Goal: Information Seeking & Learning: Learn about a topic

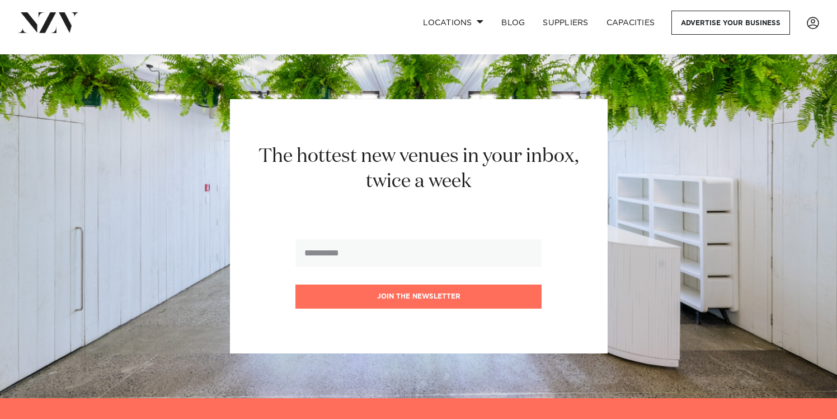
scroll to position [9722, 0]
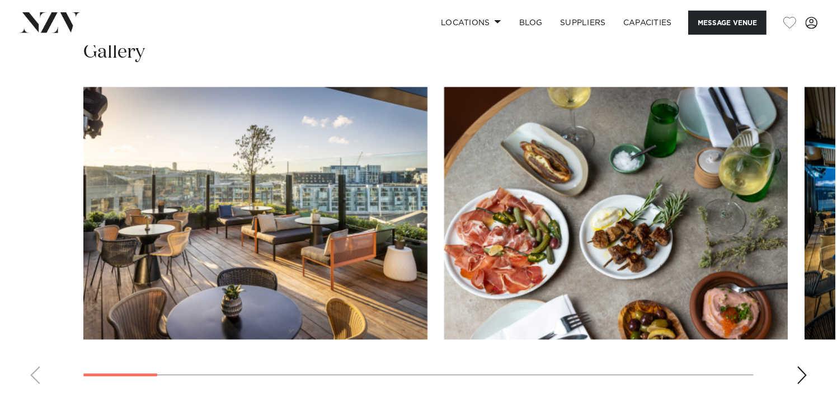
scroll to position [1543, 0]
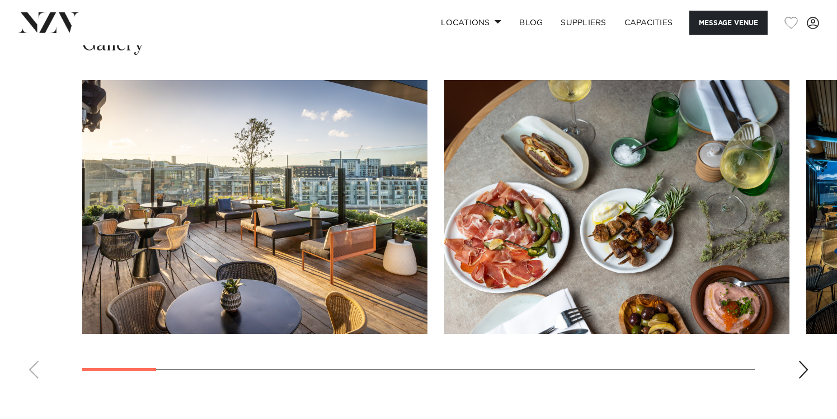
click at [805, 360] on div "Next slide" at bounding box center [803, 369] width 11 height 18
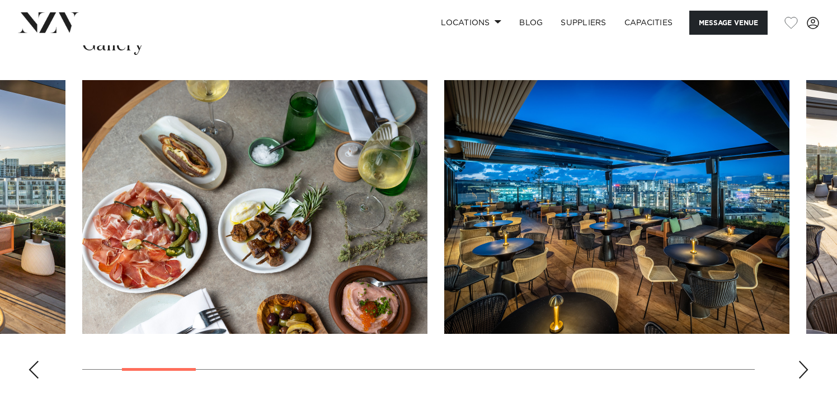
click at [805, 360] on div "Next slide" at bounding box center [803, 369] width 11 height 18
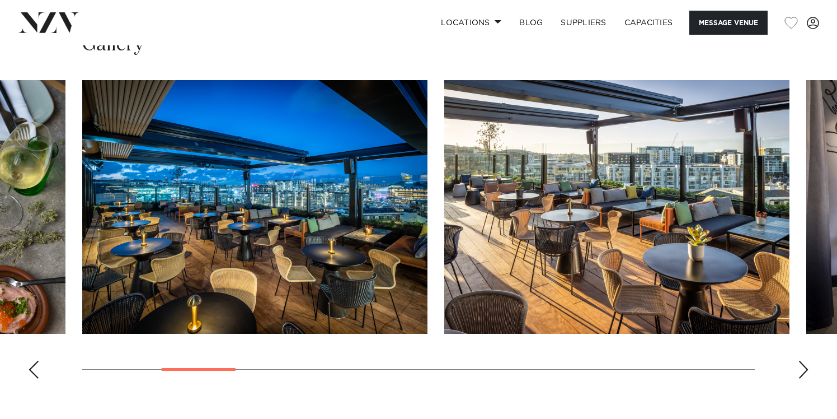
click at [805, 360] on div "Next slide" at bounding box center [803, 369] width 11 height 18
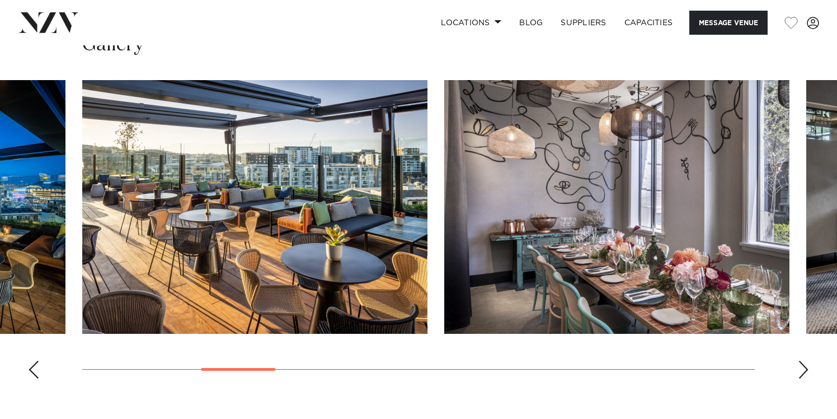
click at [805, 360] on div "Next slide" at bounding box center [803, 369] width 11 height 18
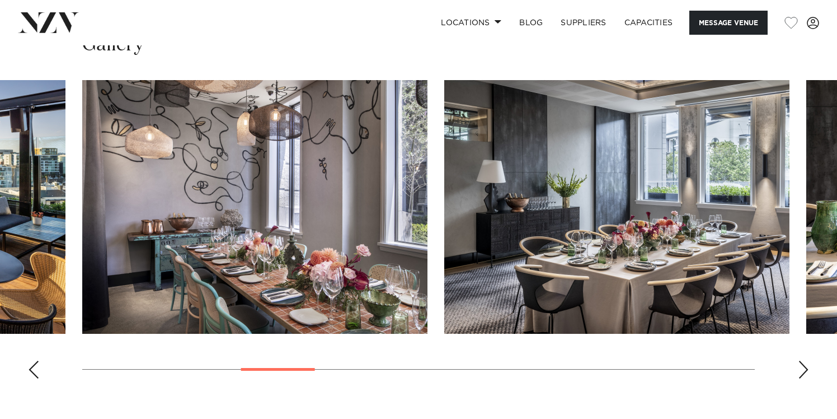
click at [805, 360] on div "Next slide" at bounding box center [803, 369] width 11 height 18
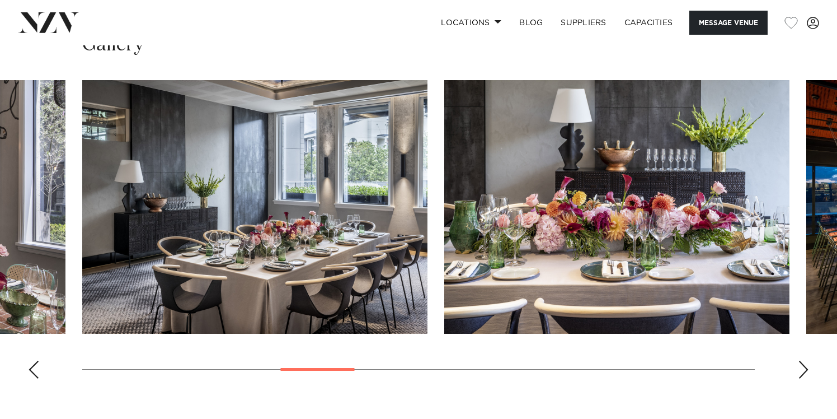
click at [805, 360] on div "Next slide" at bounding box center [803, 369] width 11 height 18
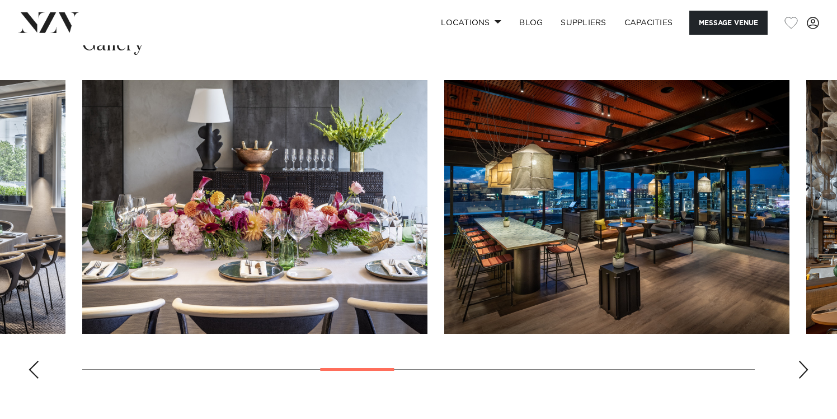
click at [805, 360] on div "Next slide" at bounding box center [803, 369] width 11 height 18
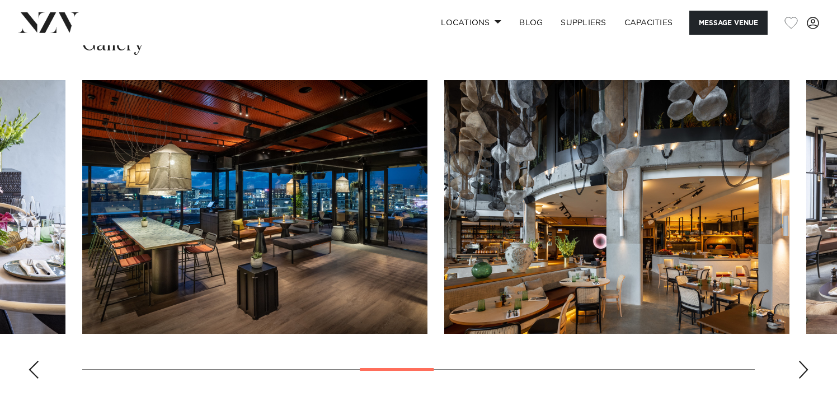
click at [805, 360] on div "Next slide" at bounding box center [803, 369] width 11 height 18
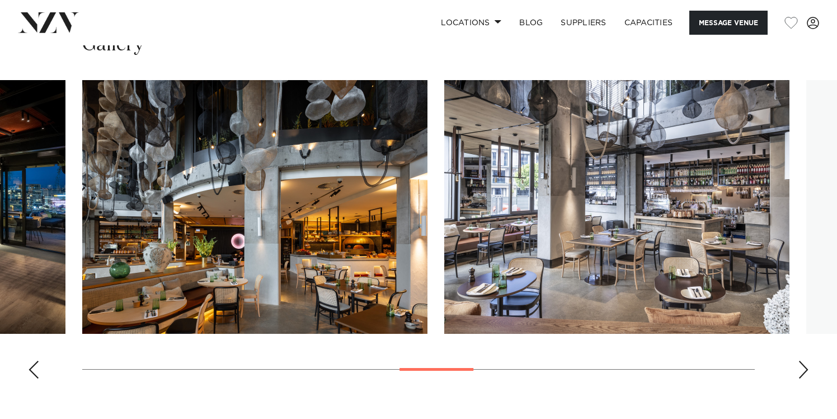
click at [805, 360] on div "Next slide" at bounding box center [803, 369] width 11 height 18
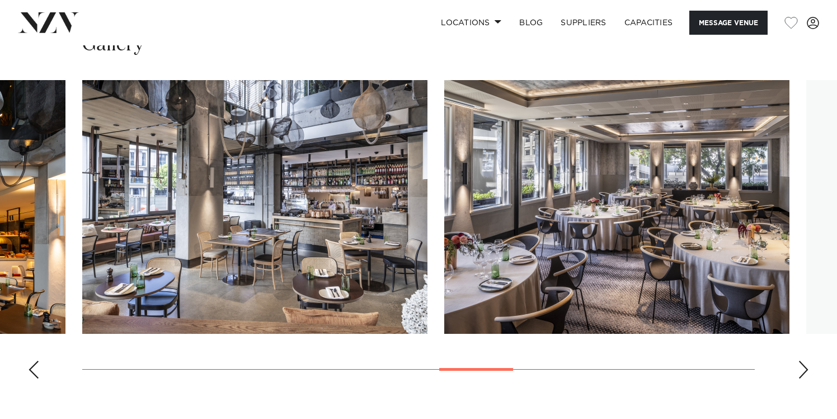
click at [805, 360] on div "Next slide" at bounding box center [803, 369] width 11 height 18
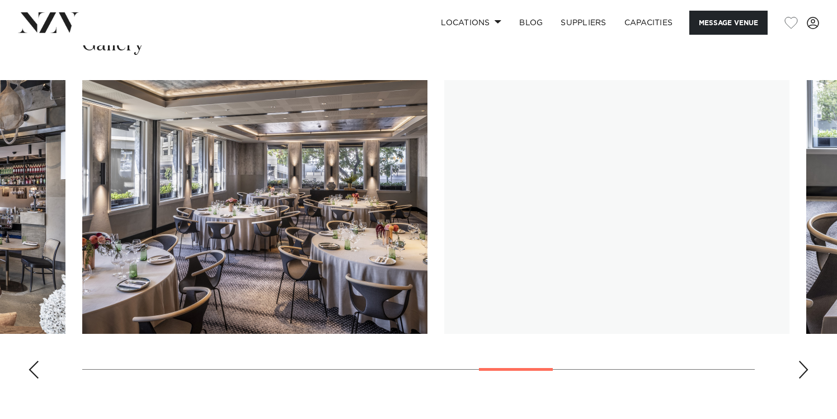
click at [805, 360] on div "Next slide" at bounding box center [803, 369] width 11 height 18
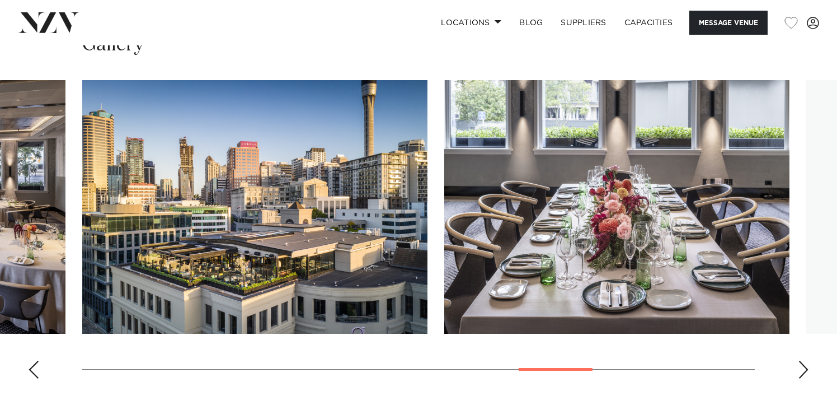
click at [805, 360] on div "Next slide" at bounding box center [803, 369] width 11 height 18
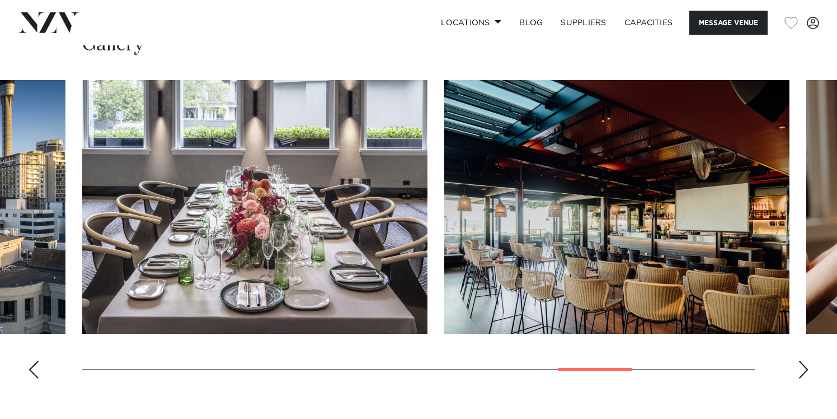
click at [805, 360] on div "Next slide" at bounding box center [803, 369] width 11 height 18
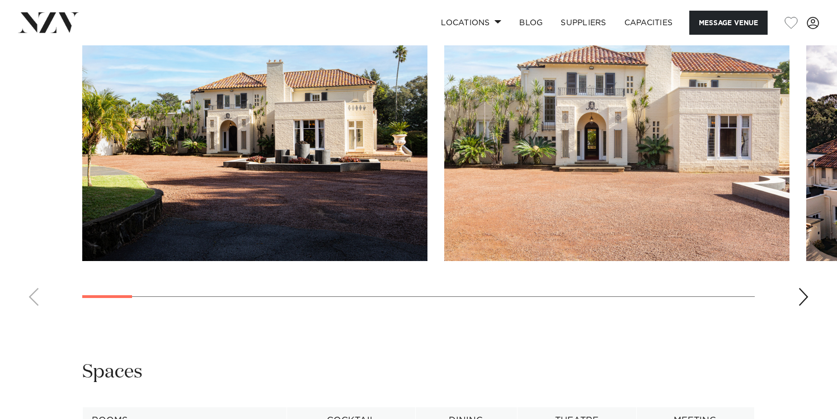
scroll to position [1113, 0]
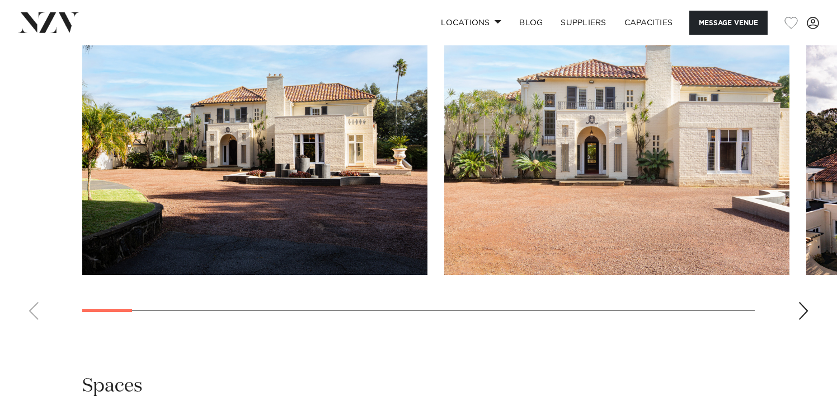
click at [801, 308] on div "Next slide" at bounding box center [803, 311] width 11 height 18
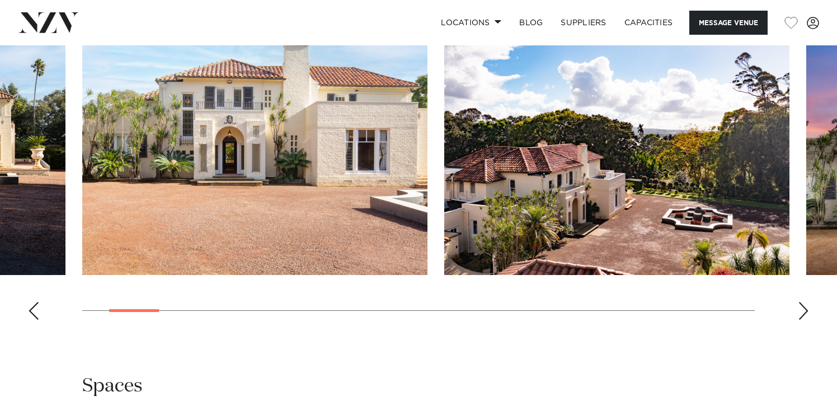
click at [801, 308] on div "Next slide" at bounding box center [803, 311] width 11 height 18
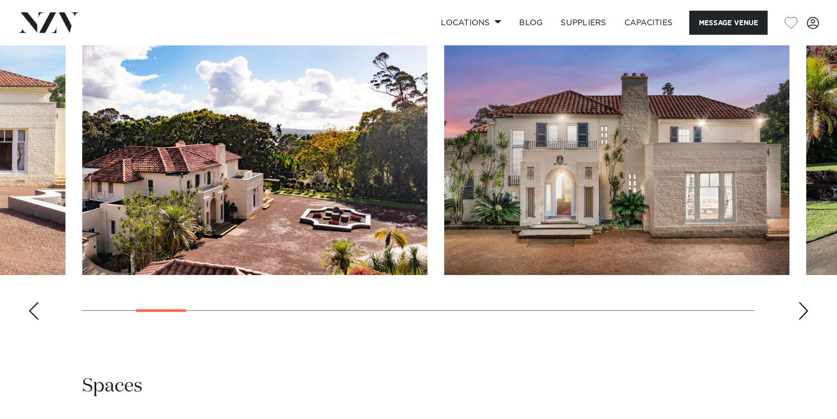
click at [801, 308] on div "Next slide" at bounding box center [803, 311] width 11 height 18
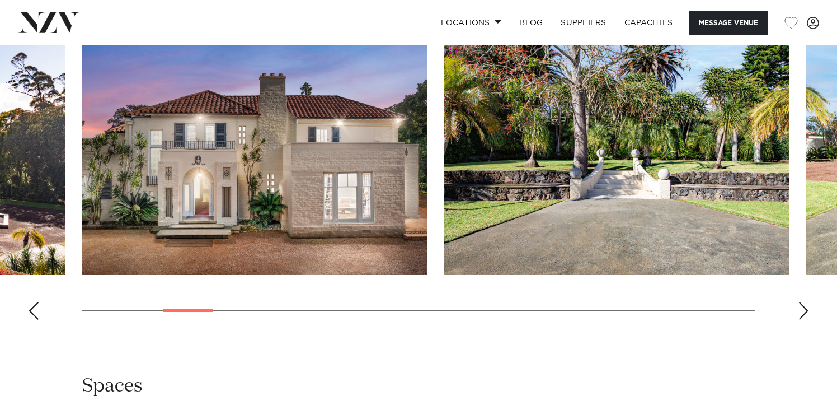
click at [801, 308] on div "Next slide" at bounding box center [803, 311] width 11 height 18
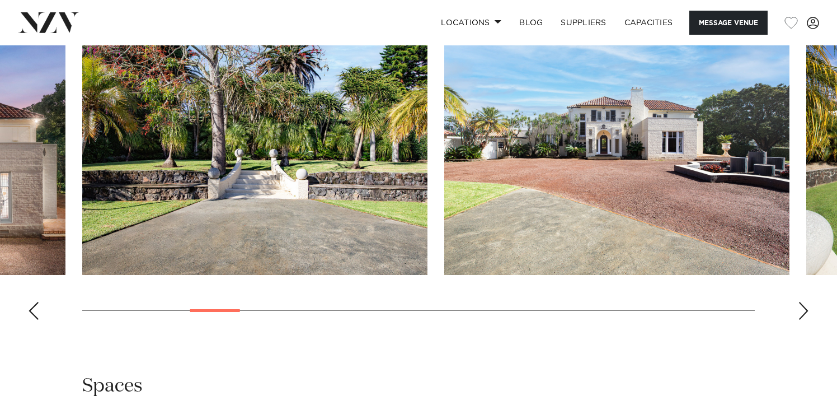
click at [801, 308] on div "Next slide" at bounding box center [803, 311] width 11 height 18
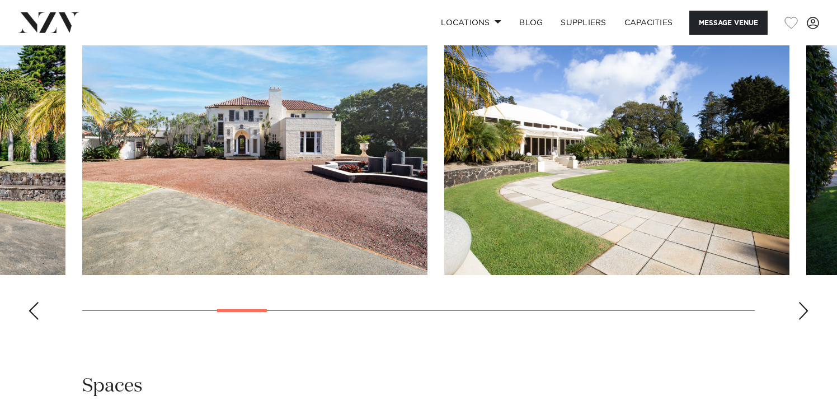
click at [801, 308] on div "Next slide" at bounding box center [803, 311] width 11 height 18
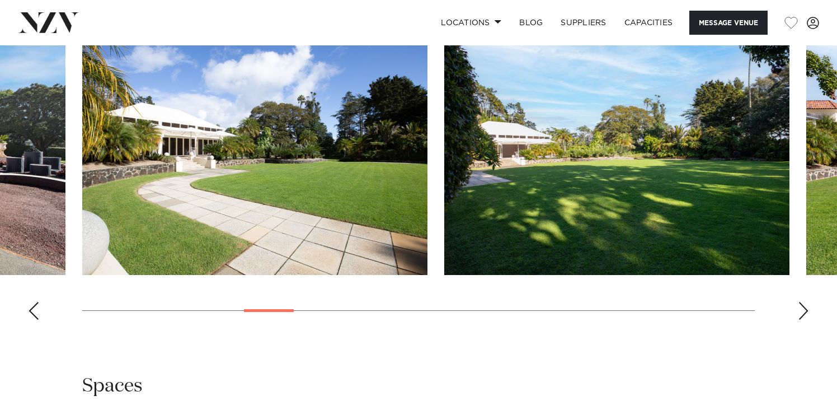
click at [801, 308] on div "Next slide" at bounding box center [803, 311] width 11 height 18
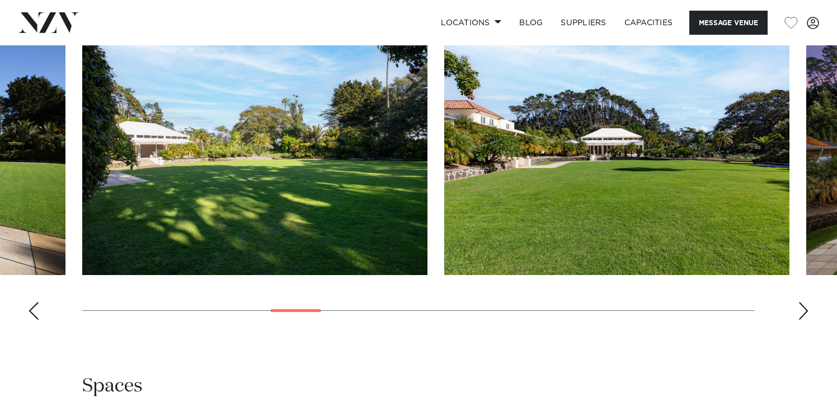
click at [801, 308] on div "Next slide" at bounding box center [803, 311] width 11 height 18
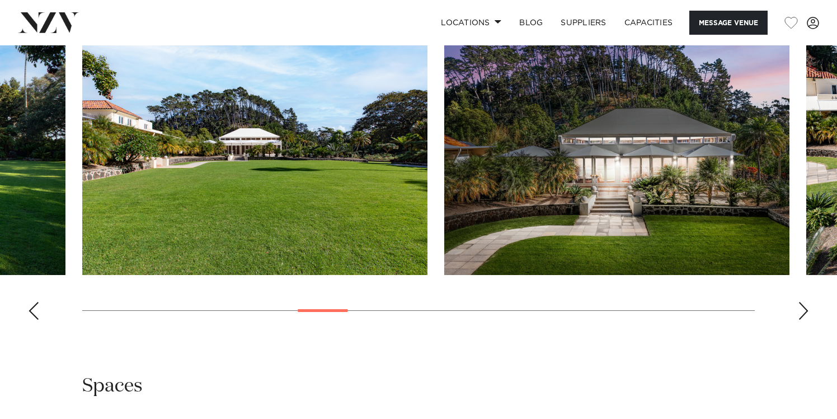
click at [801, 308] on div "Next slide" at bounding box center [803, 311] width 11 height 18
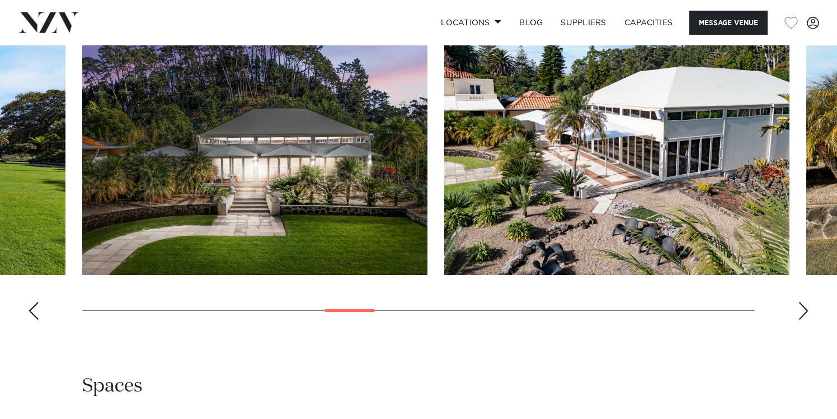
click at [801, 308] on div "Next slide" at bounding box center [803, 311] width 11 height 18
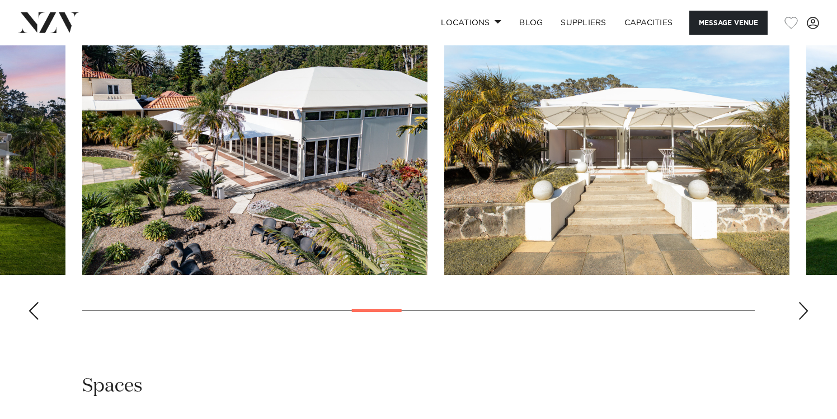
click at [801, 308] on div "Next slide" at bounding box center [803, 311] width 11 height 18
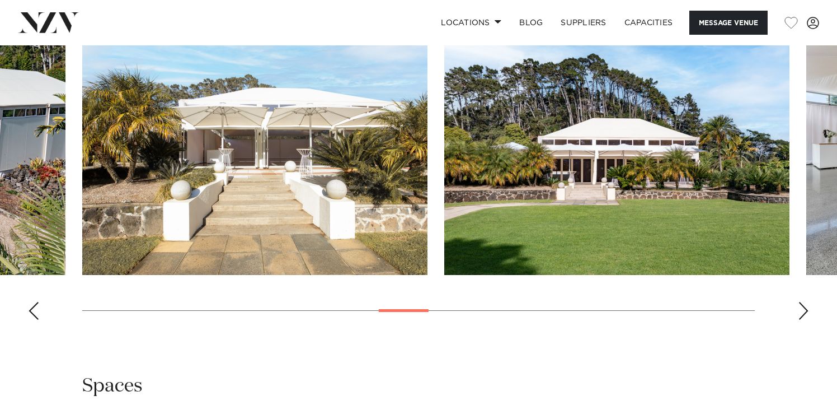
click at [805, 312] on div "Next slide" at bounding box center [803, 311] width 11 height 18
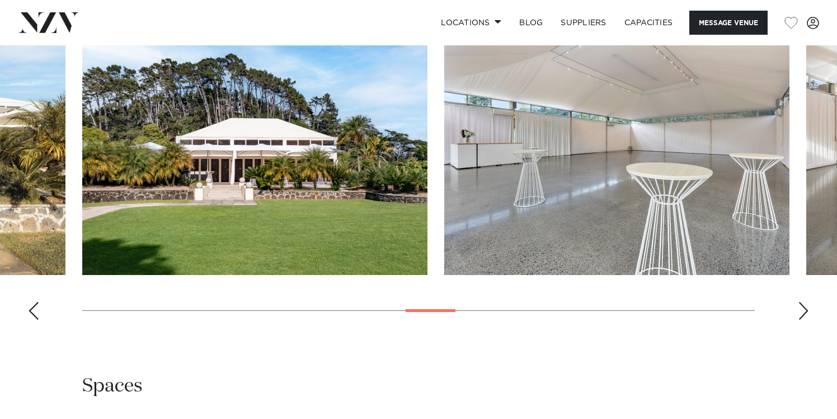
click at [807, 314] on div "Next slide" at bounding box center [803, 311] width 11 height 18
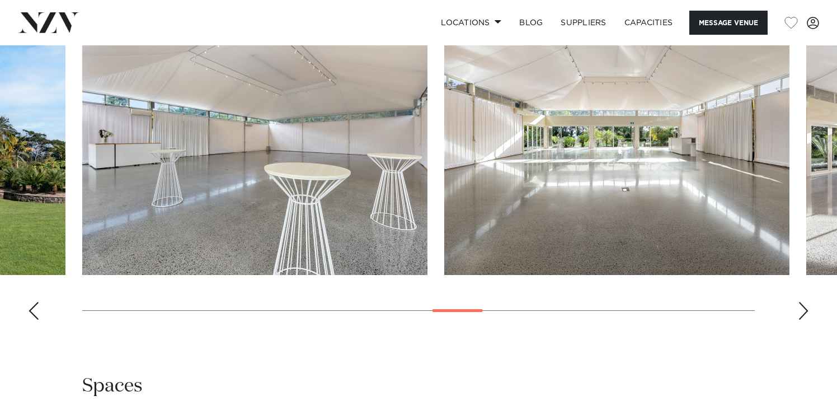
click at [808, 315] on div "Next slide" at bounding box center [803, 311] width 11 height 18
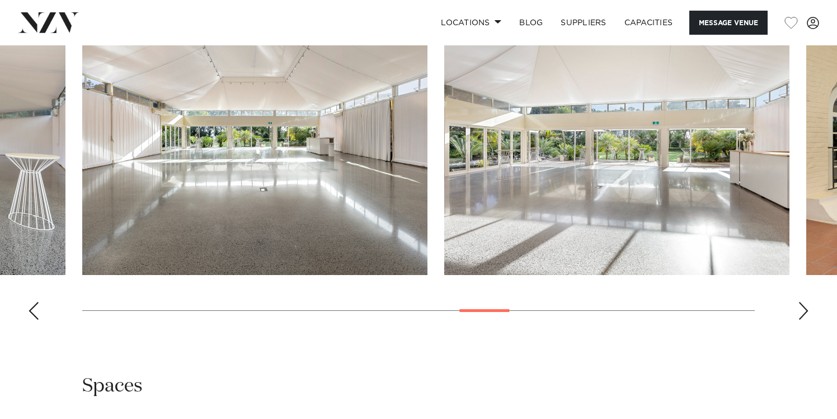
click at [809, 316] on div "Next slide" at bounding box center [803, 311] width 11 height 18
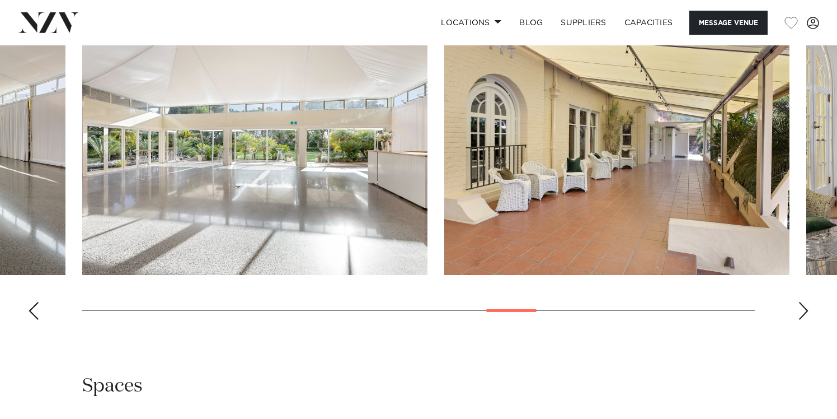
click at [809, 316] on swiper-container at bounding box center [418, 174] width 837 height 307
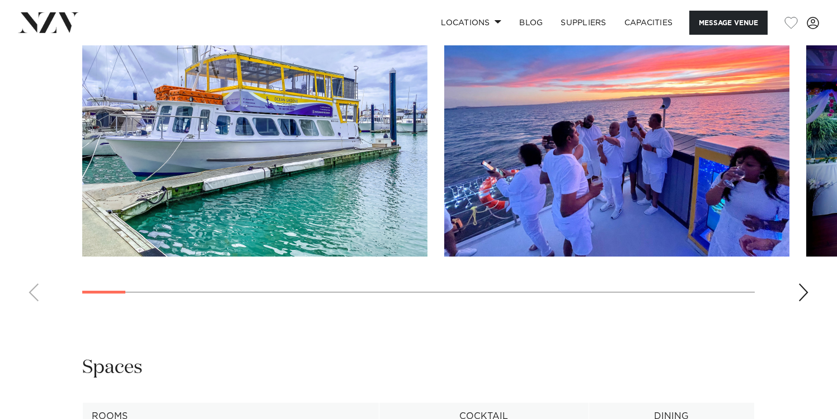
scroll to position [1101, 0]
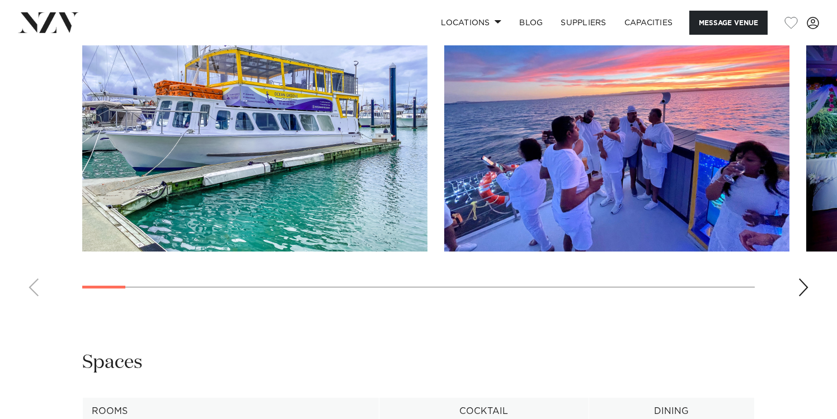
click at [798, 296] on div "Next slide" at bounding box center [803, 287] width 11 height 18
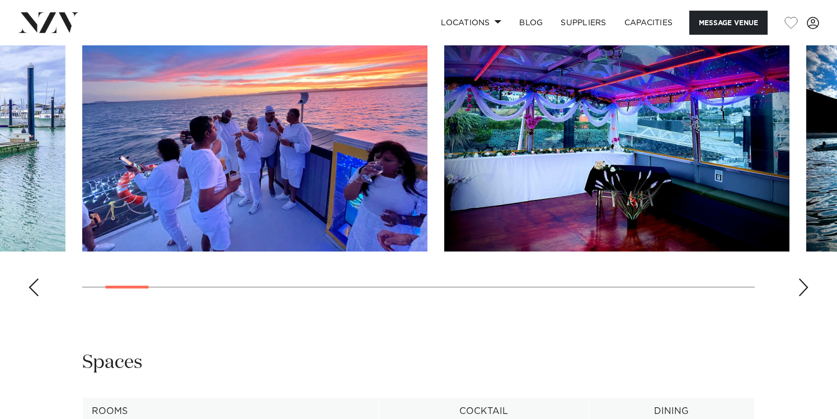
click at [799, 296] on div "Next slide" at bounding box center [803, 287] width 11 height 18
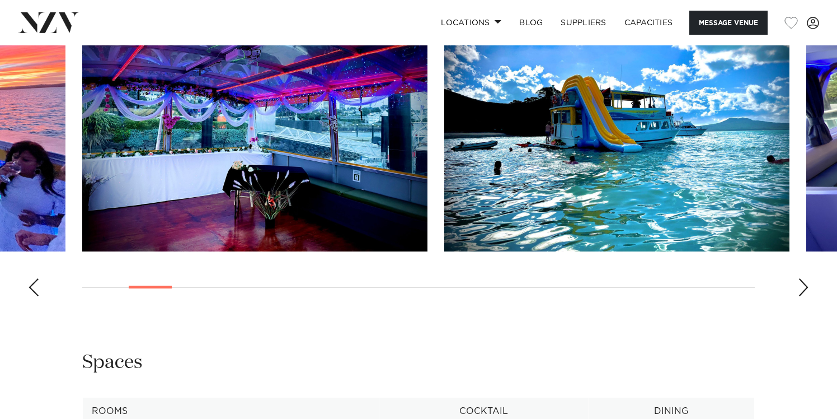
click at [799, 296] on div "Next slide" at bounding box center [803, 287] width 11 height 18
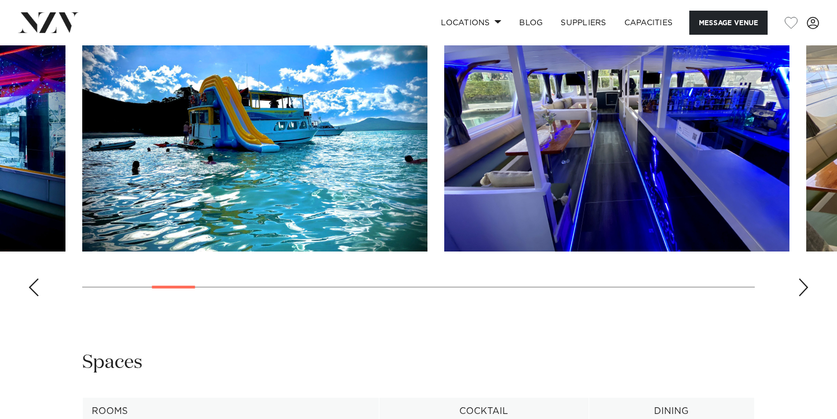
click at [799, 296] on div "Next slide" at bounding box center [803, 287] width 11 height 18
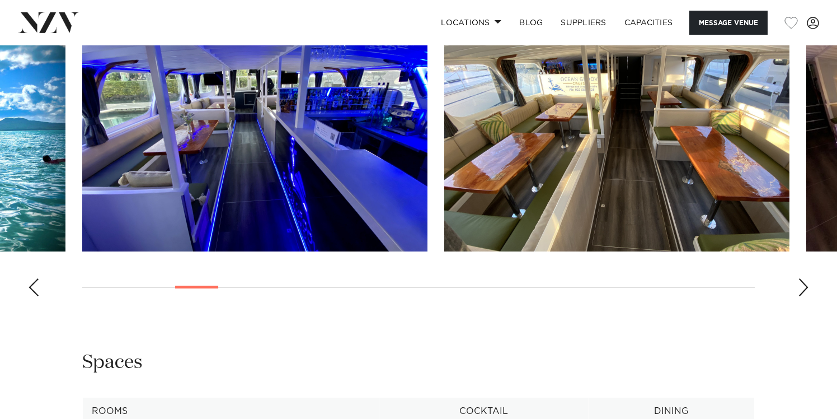
click at [799, 296] on div "Next slide" at bounding box center [803, 287] width 11 height 18
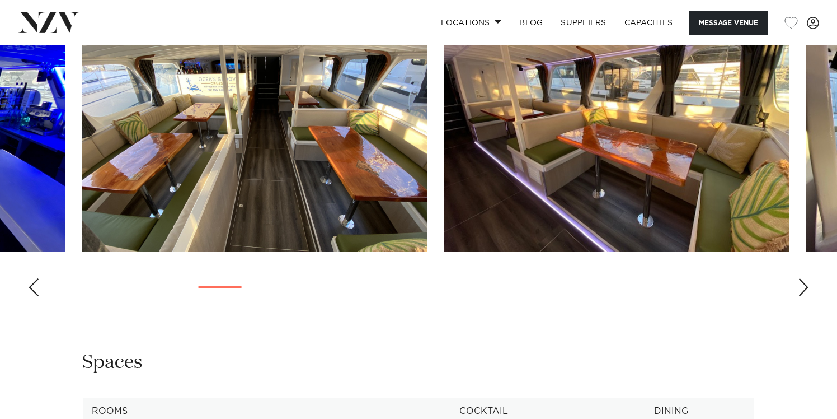
click at [799, 296] on div "Next slide" at bounding box center [803, 287] width 11 height 18
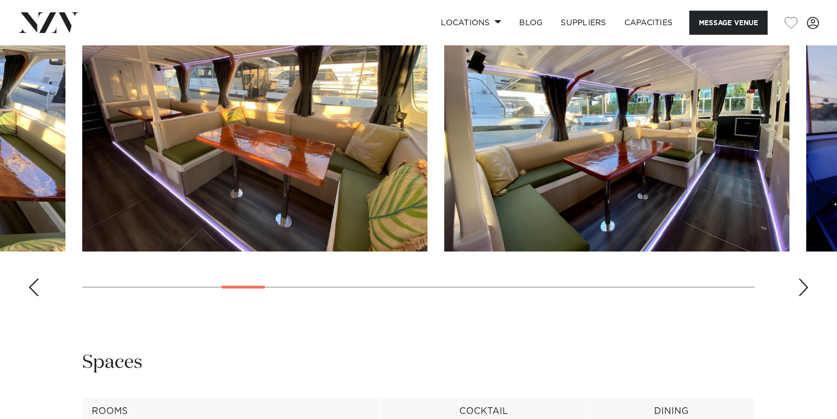
click at [799, 296] on div "Next slide" at bounding box center [803, 287] width 11 height 18
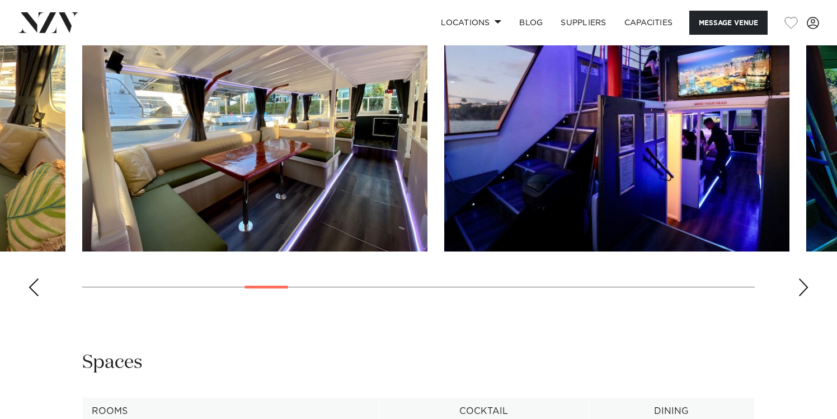
click at [799, 296] on div "Next slide" at bounding box center [803, 287] width 11 height 18
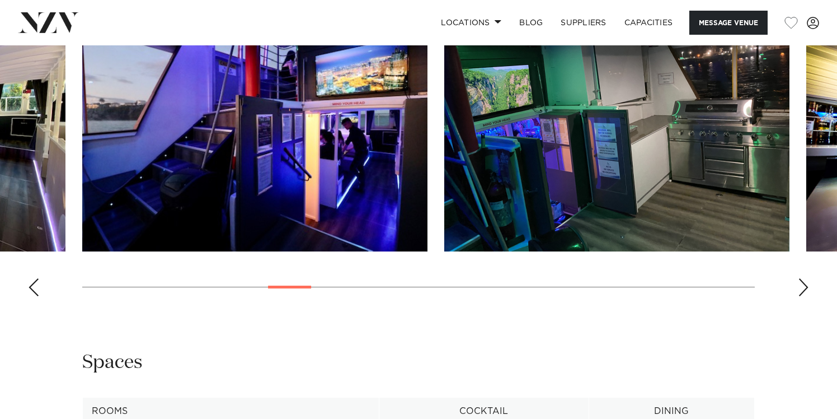
click at [799, 296] on div "Next slide" at bounding box center [803, 287] width 11 height 18
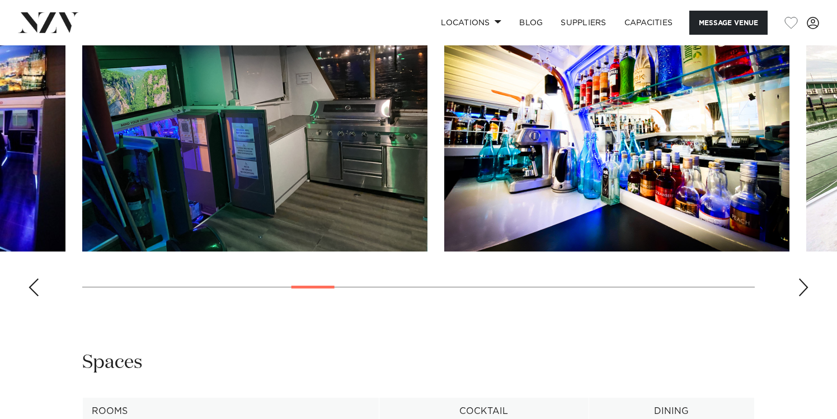
click at [799, 296] on div "Next slide" at bounding box center [803, 287] width 11 height 18
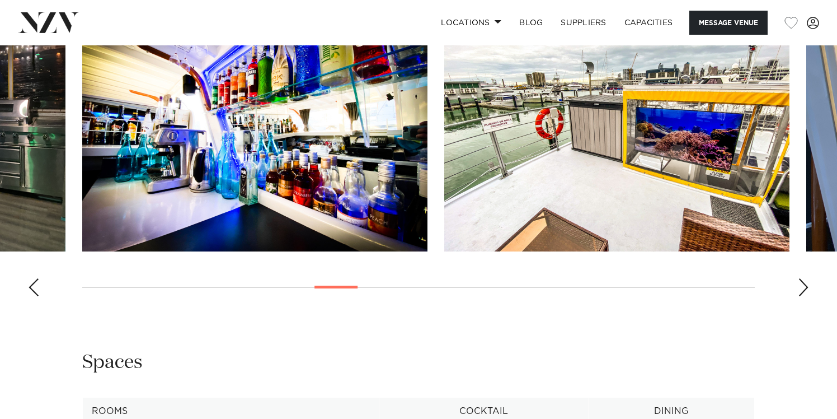
click at [799, 296] on div "Next slide" at bounding box center [803, 287] width 11 height 18
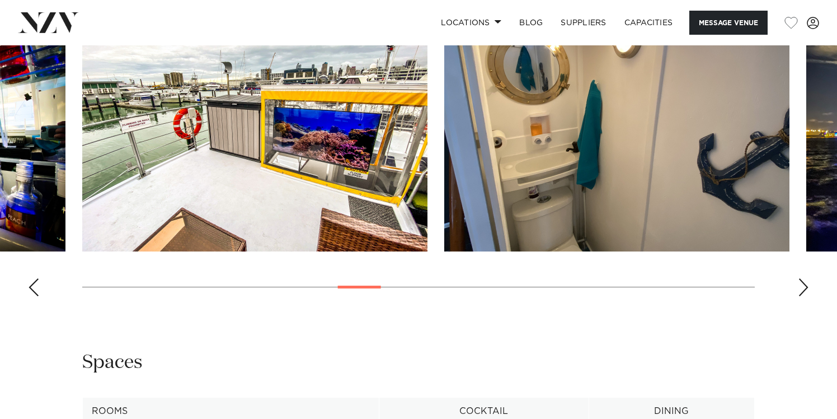
click at [799, 296] on div "Next slide" at bounding box center [803, 287] width 11 height 18
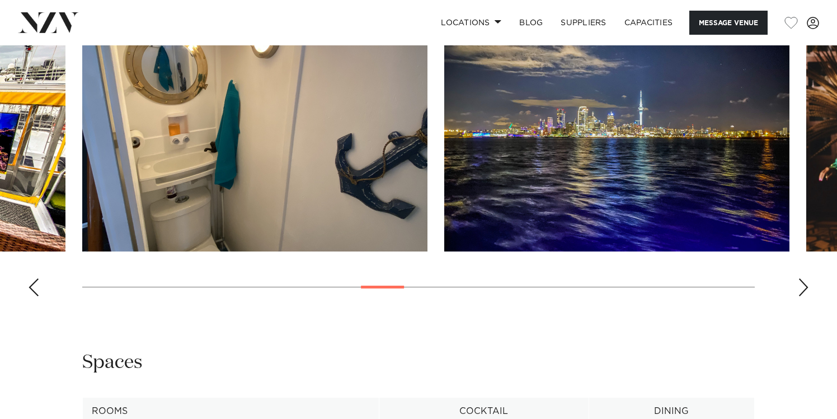
click at [814, 305] on swiper-container at bounding box center [418, 151] width 837 height 307
click at [809, 305] on swiper-container at bounding box center [418, 151] width 837 height 307
click at [803, 296] on div "Next slide" at bounding box center [803, 287] width 11 height 18
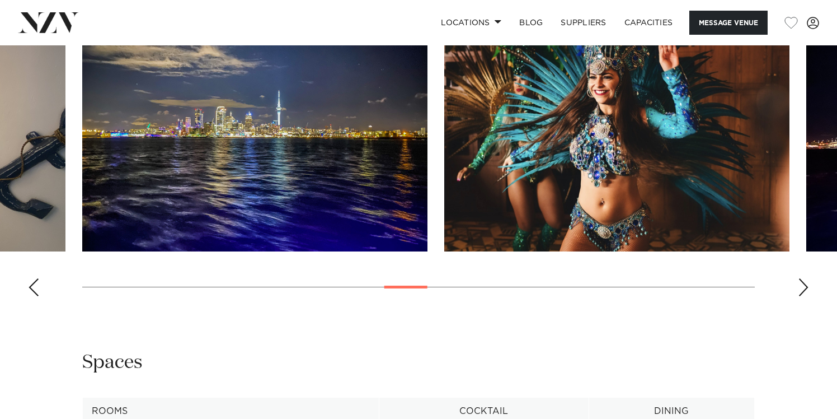
click at [803, 296] on div "Next slide" at bounding box center [803, 287] width 11 height 18
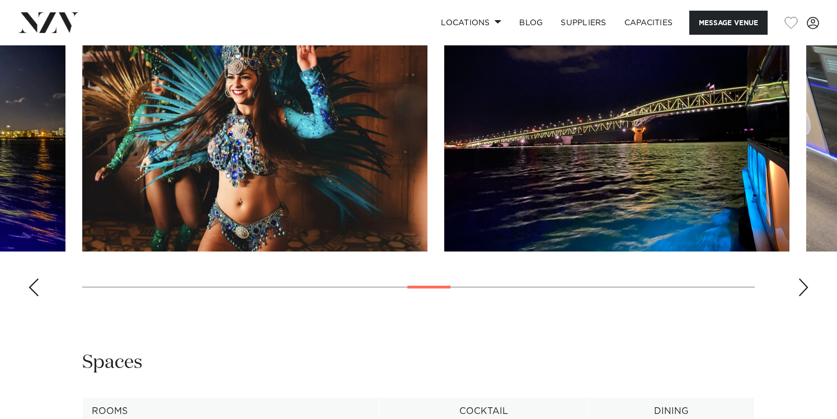
click at [803, 296] on div "Next slide" at bounding box center [803, 287] width 11 height 18
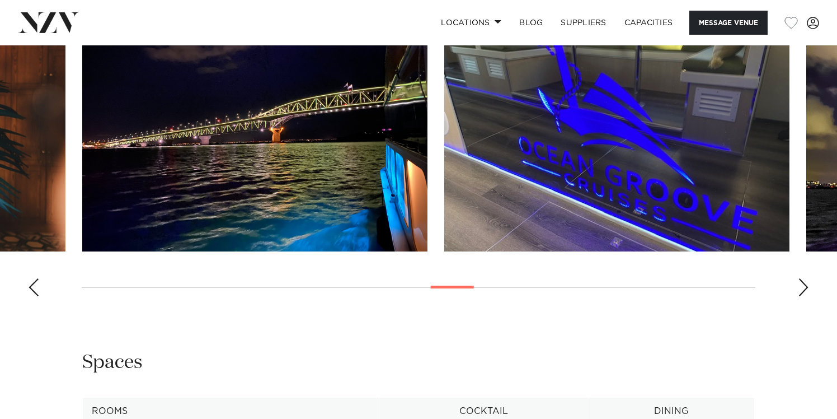
click at [803, 296] on div "Next slide" at bounding box center [803, 287] width 11 height 18
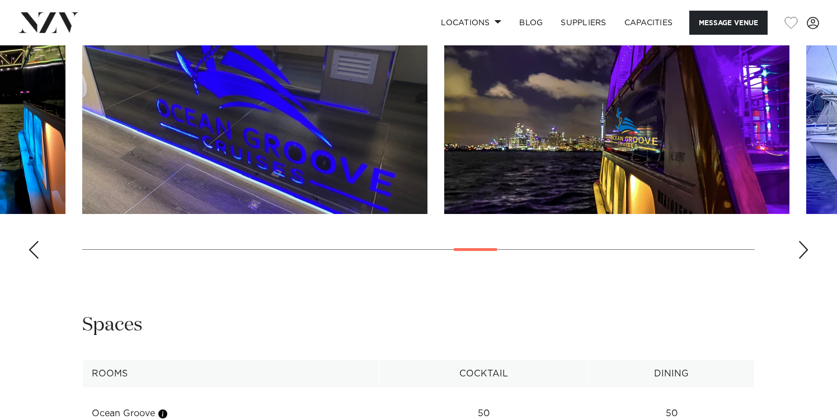
scroll to position [1063, 0]
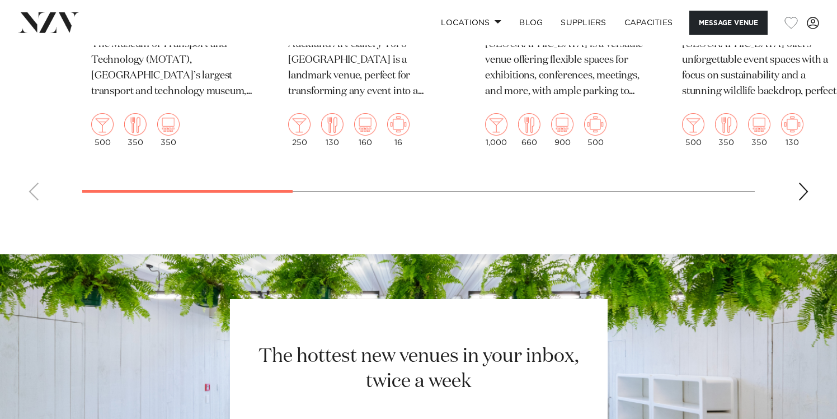
scroll to position [2058, 0]
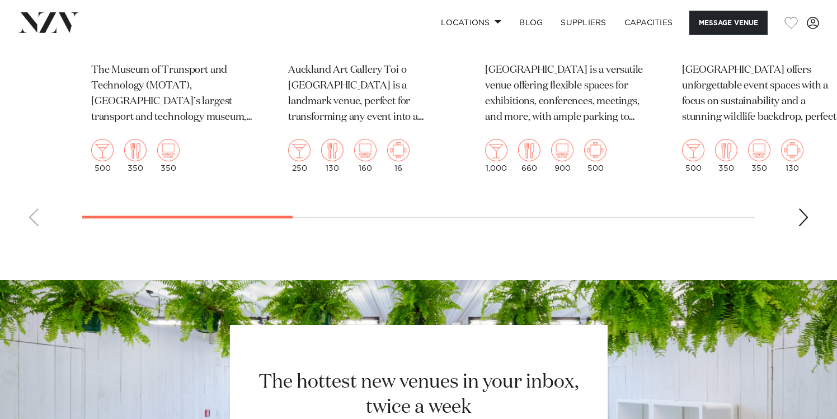
click at [803, 221] on div "Next slide" at bounding box center [803, 217] width 11 height 18
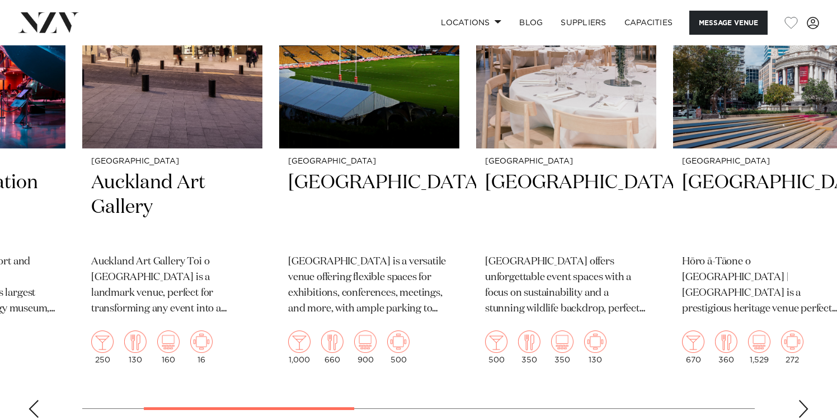
scroll to position [1863, 0]
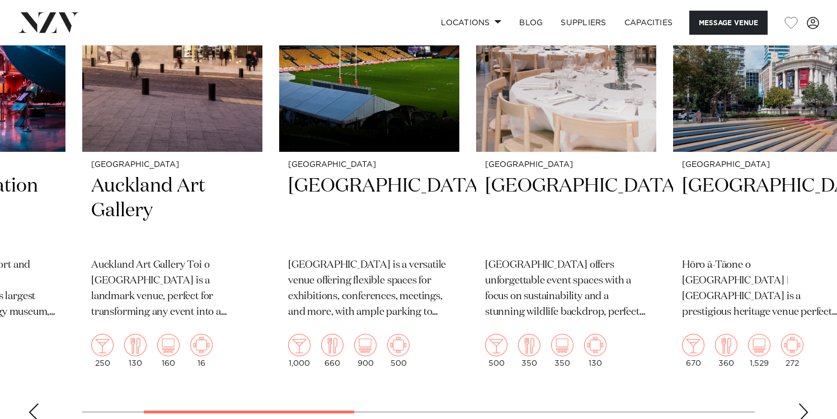
click at [805, 410] on div "Next slide" at bounding box center [803, 412] width 11 height 18
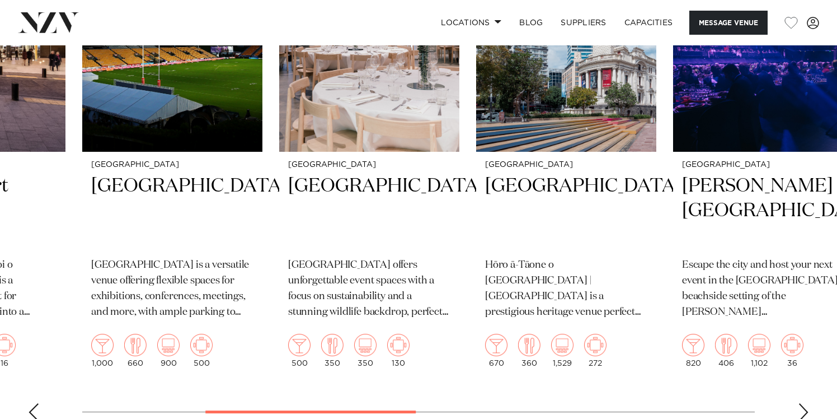
click at [806, 410] on div "Next slide" at bounding box center [803, 412] width 11 height 18
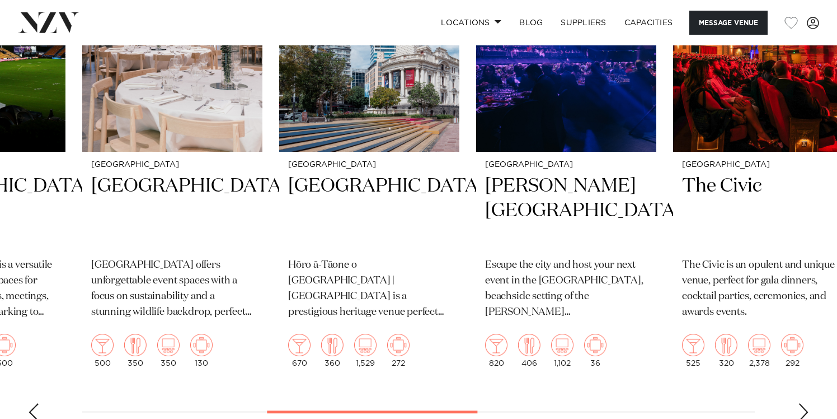
click at [806, 410] on div "Next slide" at bounding box center [803, 412] width 11 height 18
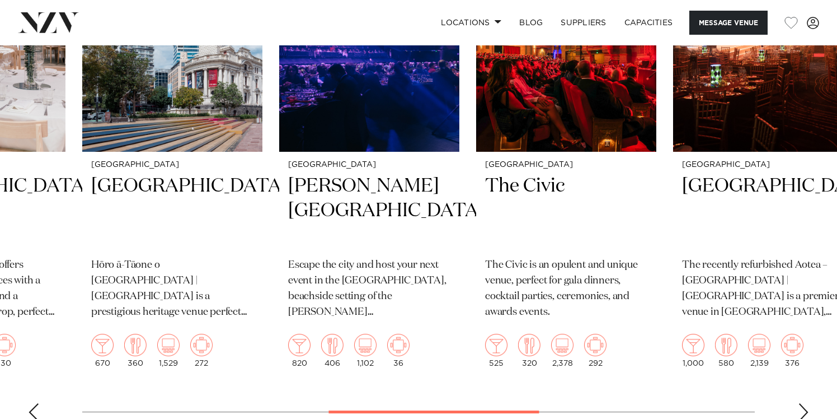
click at [806, 410] on div "Next slide" at bounding box center [803, 412] width 11 height 18
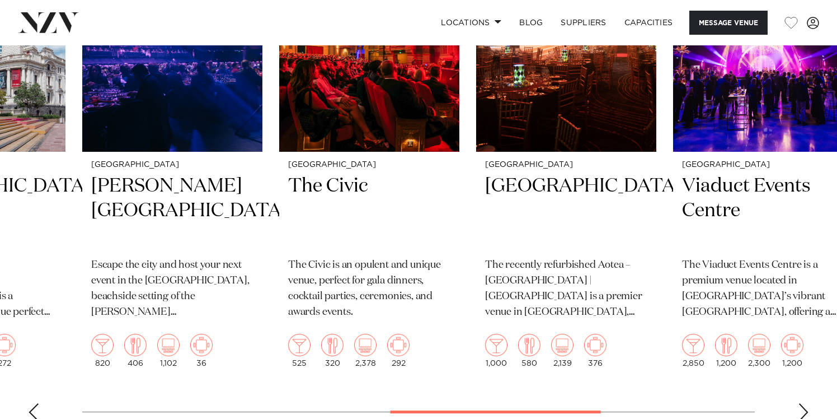
click at [806, 410] on div "Next slide" at bounding box center [803, 412] width 11 height 18
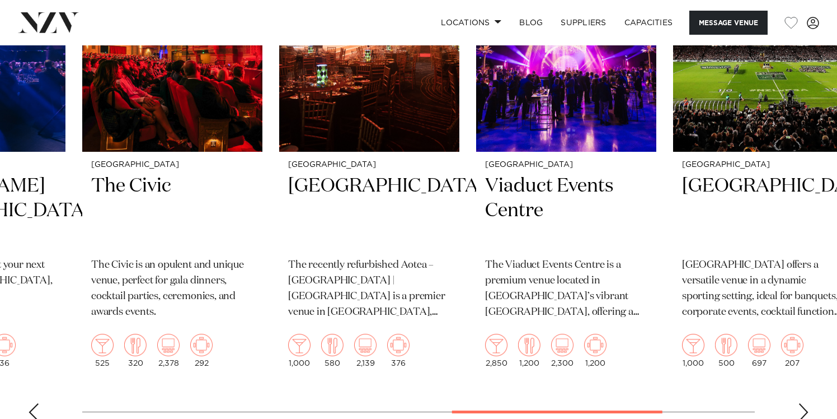
click at [807, 410] on div "Next slide" at bounding box center [803, 412] width 11 height 18
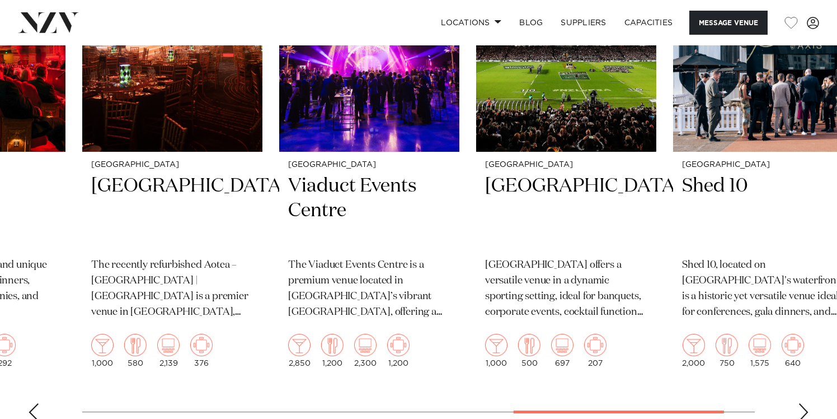
click at [807, 410] on div "Next slide" at bounding box center [803, 412] width 11 height 18
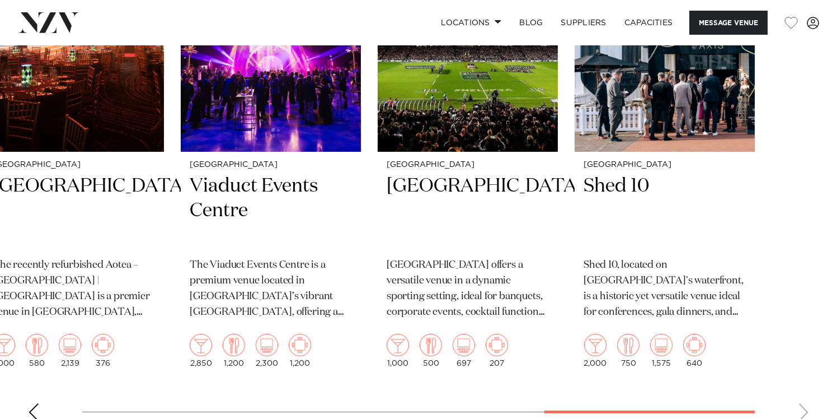
click at [807, 410] on swiper-container "Auckland MOTAT Aviation Hall The Museum of Transport and Technology (MOTAT), Ne…" at bounding box center [418, 170] width 837 height 520
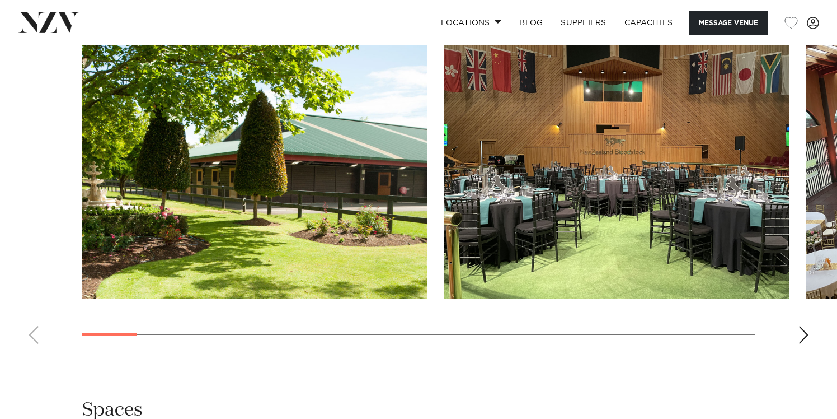
scroll to position [1052, 0]
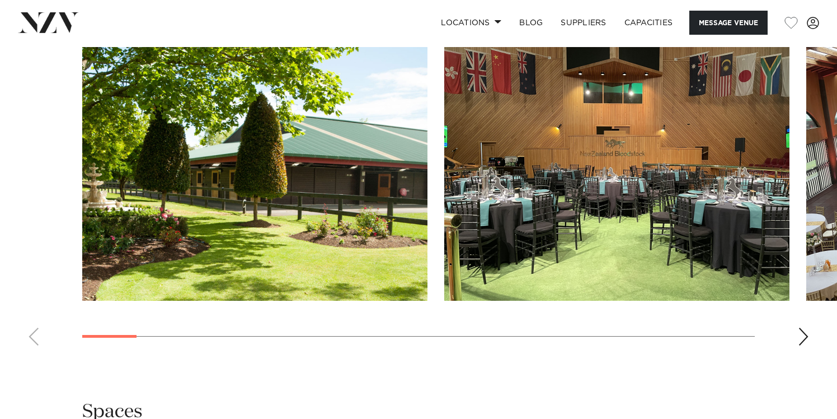
click at [807, 336] on div "Next slide" at bounding box center [803, 336] width 11 height 18
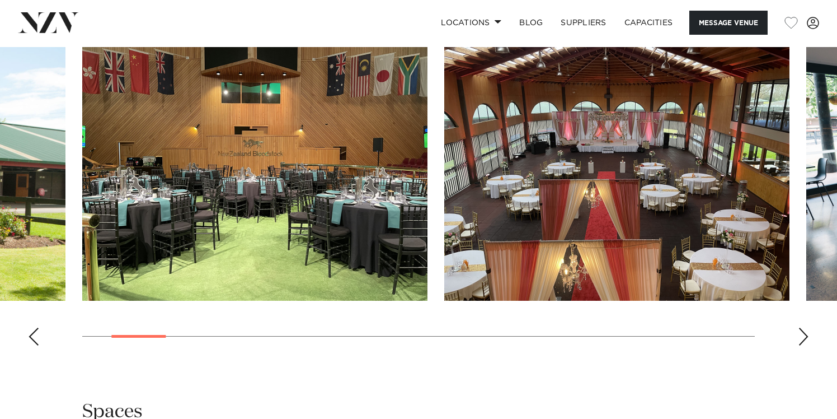
click at [807, 336] on div "Next slide" at bounding box center [803, 336] width 11 height 18
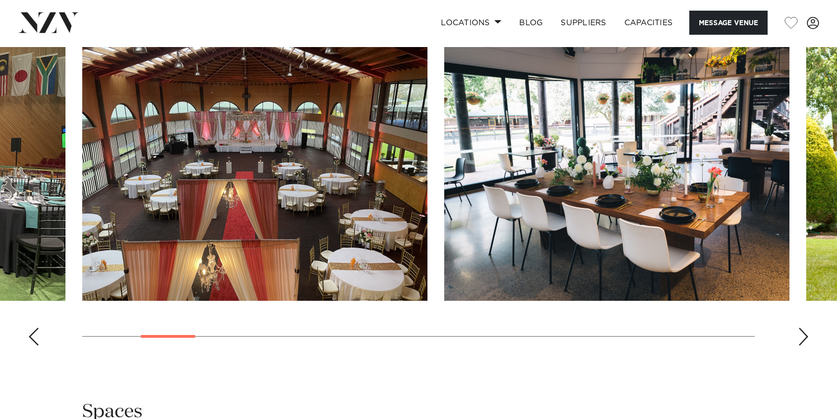
click at [807, 336] on div "Next slide" at bounding box center [803, 336] width 11 height 18
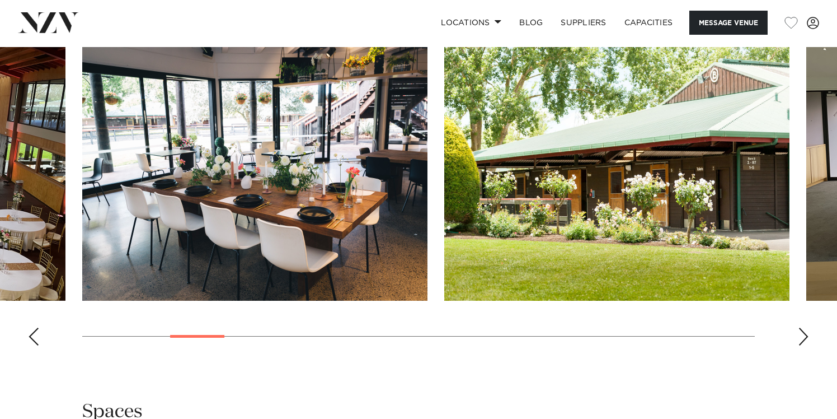
click at [807, 336] on div "Next slide" at bounding box center [803, 336] width 11 height 18
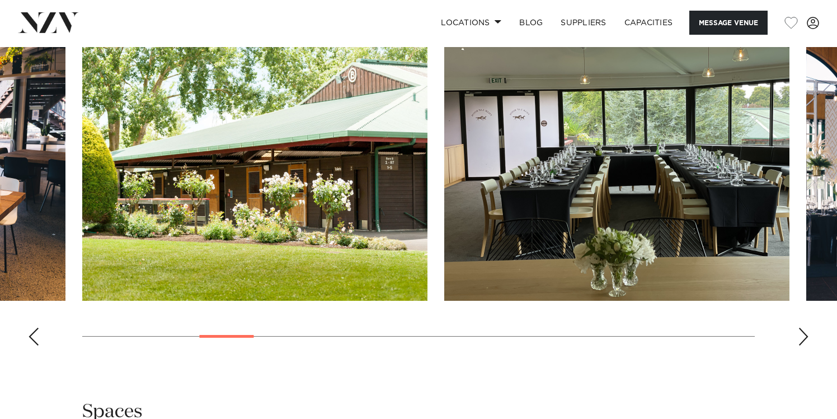
click at [807, 336] on div "Next slide" at bounding box center [803, 336] width 11 height 18
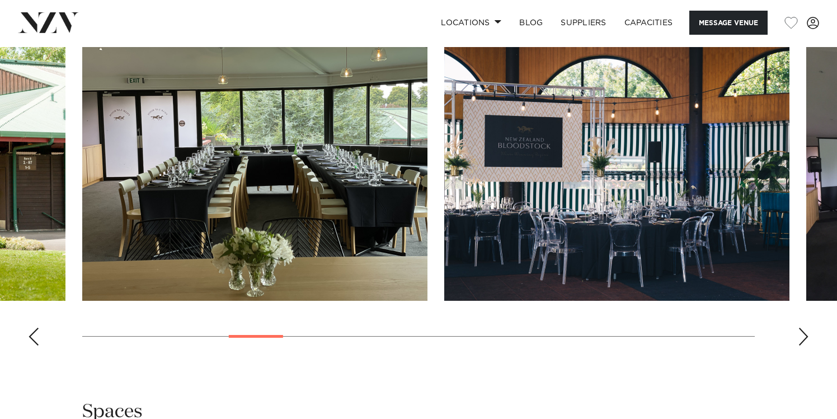
click at [807, 336] on div "Next slide" at bounding box center [803, 336] width 11 height 18
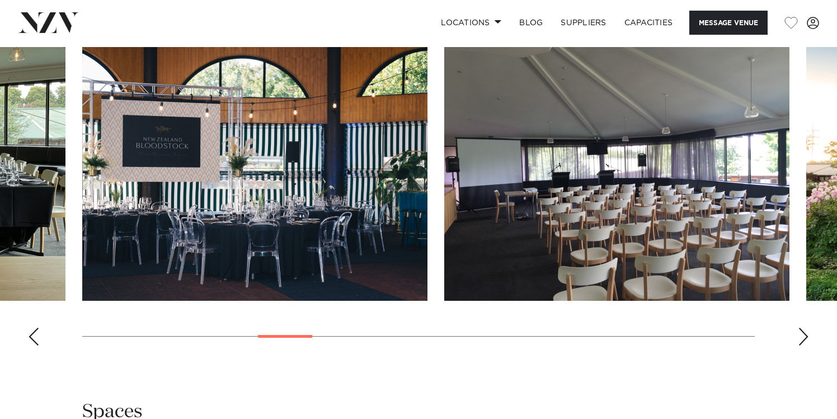
click at [807, 336] on div "Next slide" at bounding box center [803, 336] width 11 height 18
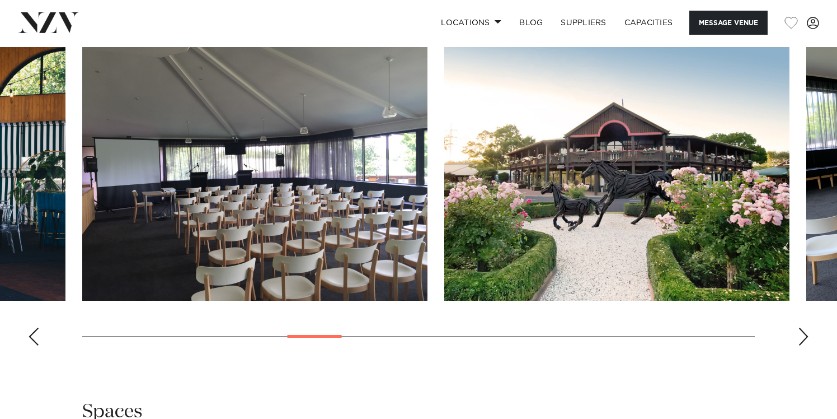
click at [807, 336] on div "Next slide" at bounding box center [803, 336] width 11 height 18
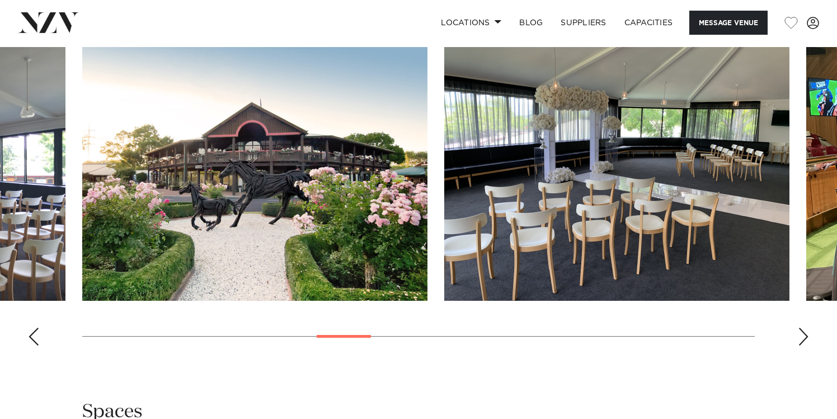
click at [807, 336] on div "Next slide" at bounding box center [803, 336] width 11 height 18
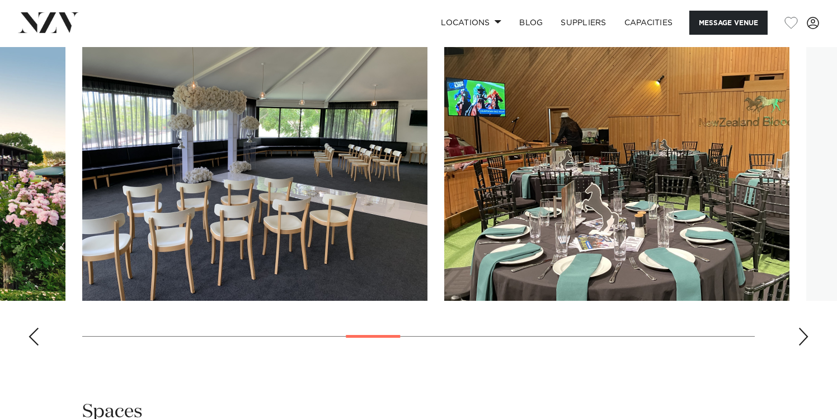
click at [807, 336] on div "Next slide" at bounding box center [803, 336] width 11 height 18
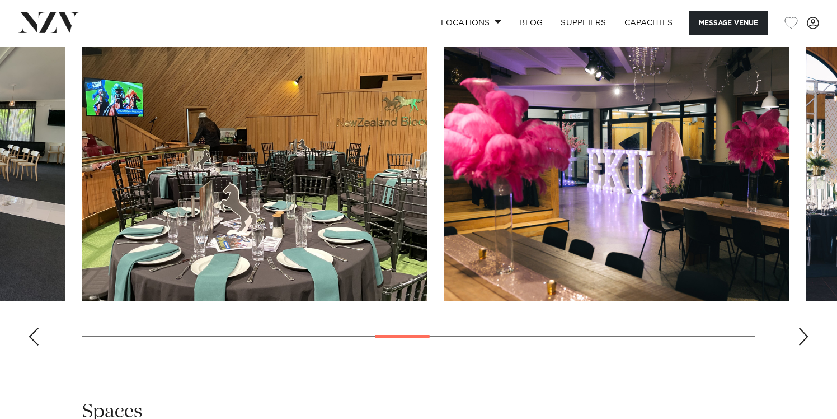
click at [807, 336] on div "Next slide" at bounding box center [803, 336] width 11 height 18
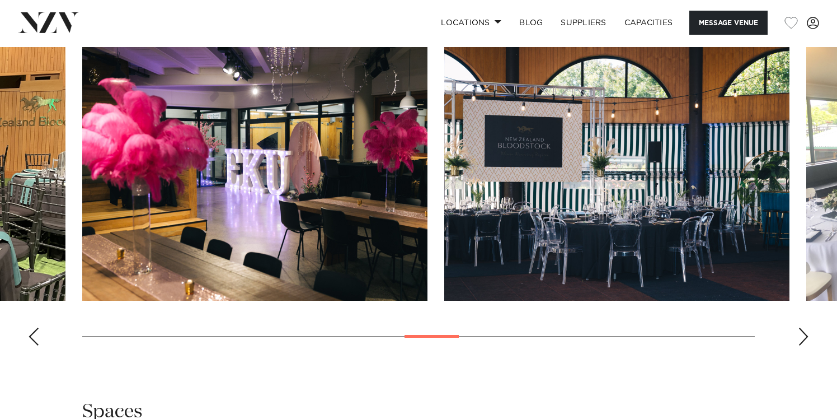
click at [807, 336] on div "Next slide" at bounding box center [803, 336] width 11 height 18
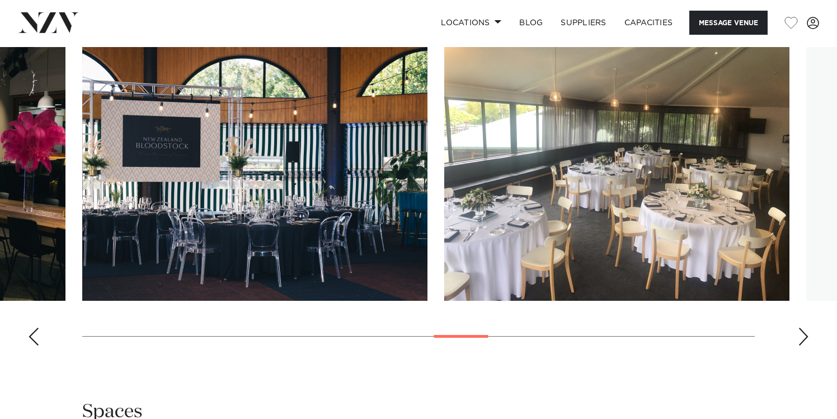
click at [807, 336] on div "Next slide" at bounding box center [803, 336] width 11 height 18
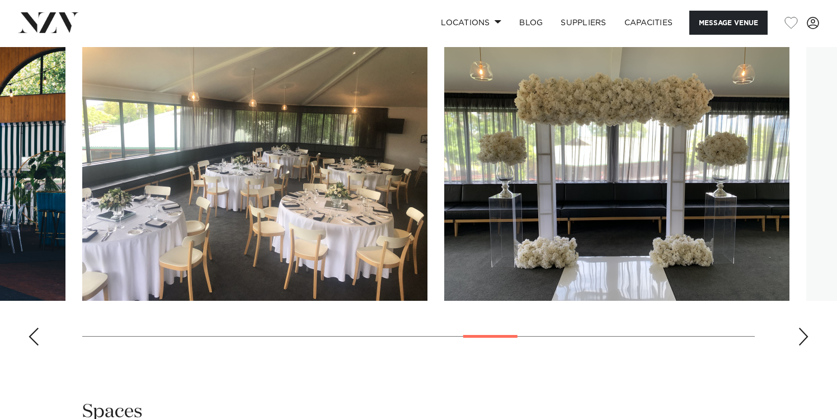
click at [807, 336] on div "Next slide" at bounding box center [803, 336] width 11 height 18
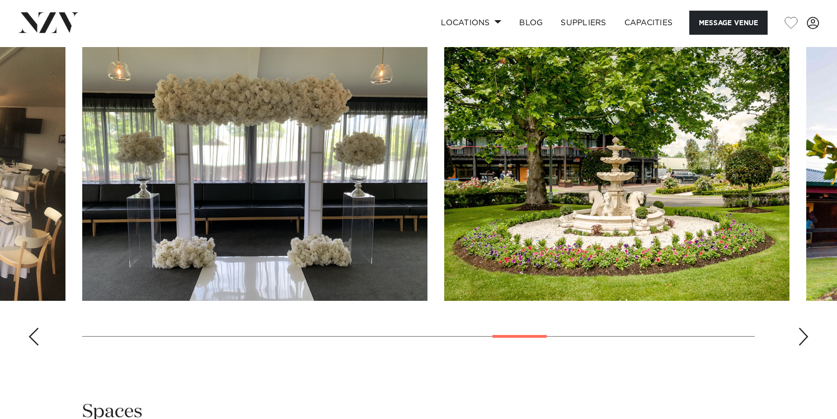
click at [807, 336] on div "Next slide" at bounding box center [803, 336] width 11 height 18
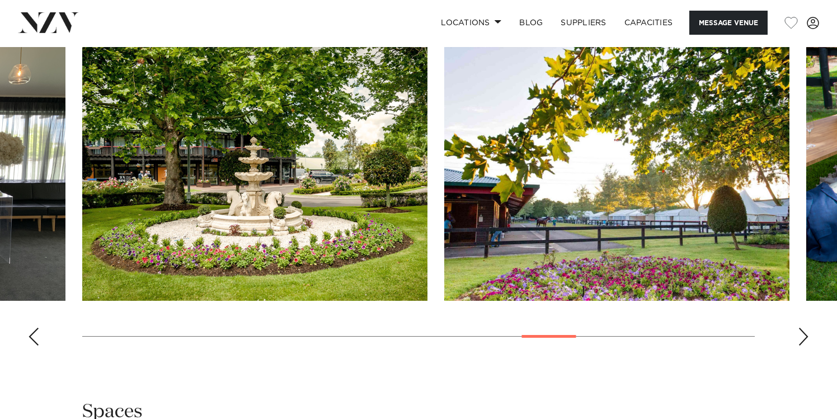
click at [807, 336] on div "Next slide" at bounding box center [803, 336] width 11 height 18
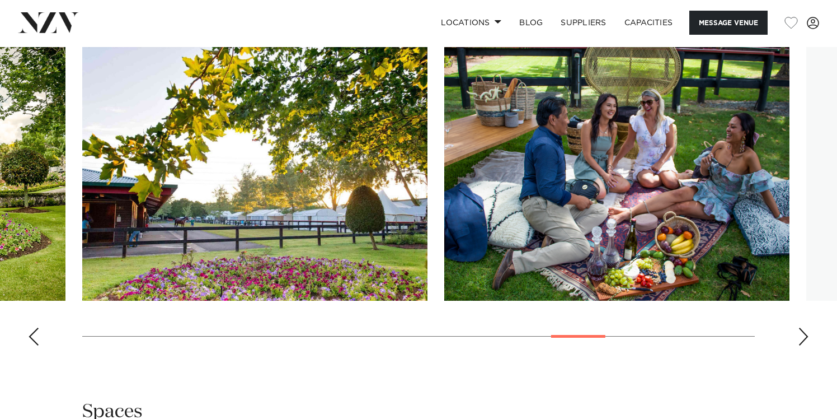
click at [807, 337] on div "Next slide" at bounding box center [803, 336] width 11 height 18
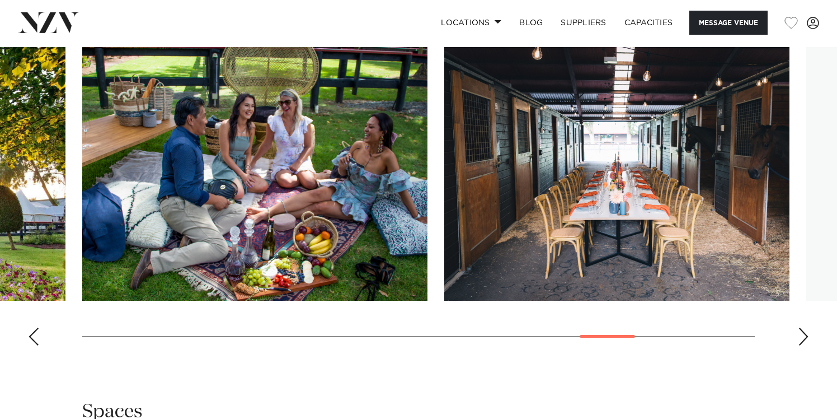
click at [807, 337] on div "Next slide" at bounding box center [803, 336] width 11 height 18
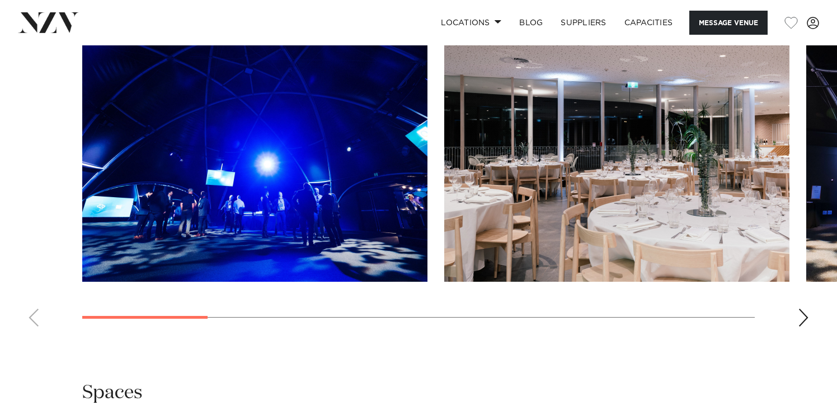
scroll to position [1142, 0]
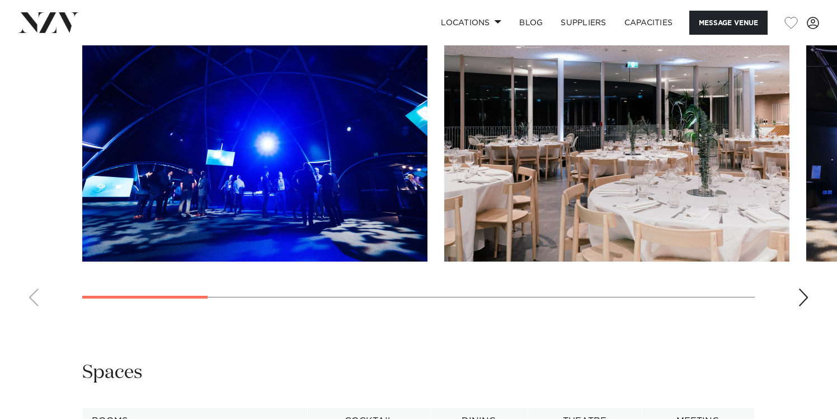
click at [803, 297] on div "Next slide" at bounding box center [803, 297] width 11 height 18
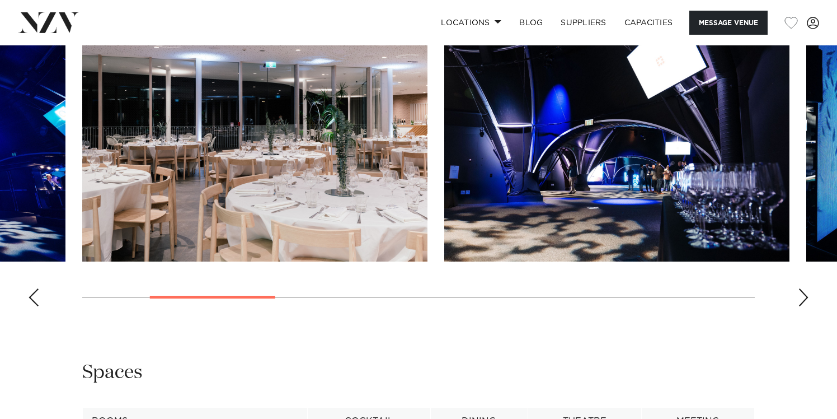
click at [803, 298] on div "Next slide" at bounding box center [803, 297] width 11 height 18
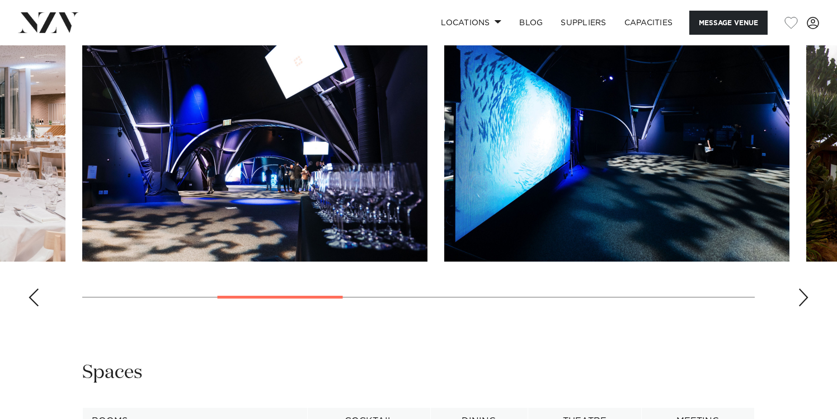
click at [803, 298] on div "Next slide" at bounding box center [803, 297] width 11 height 18
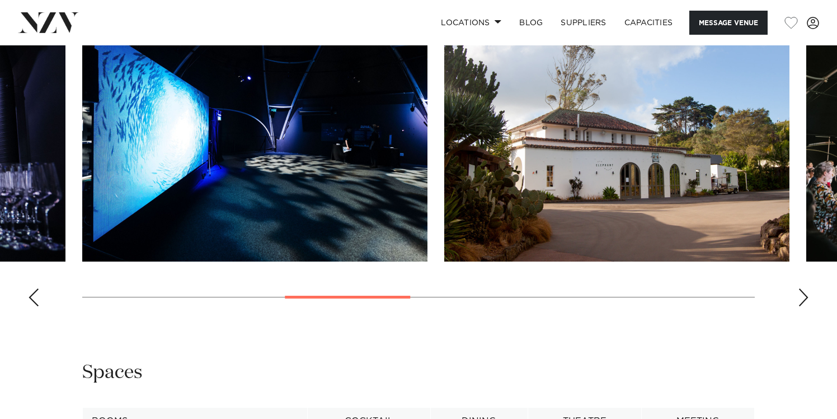
click at [803, 298] on div "Next slide" at bounding box center [803, 297] width 11 height 18
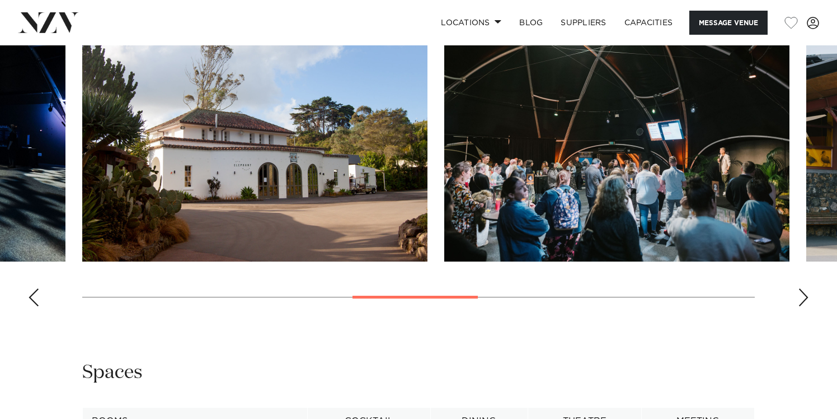
click at [803, 298] on div "Next slide" at bounding box center [803, 297] width 11 height 18
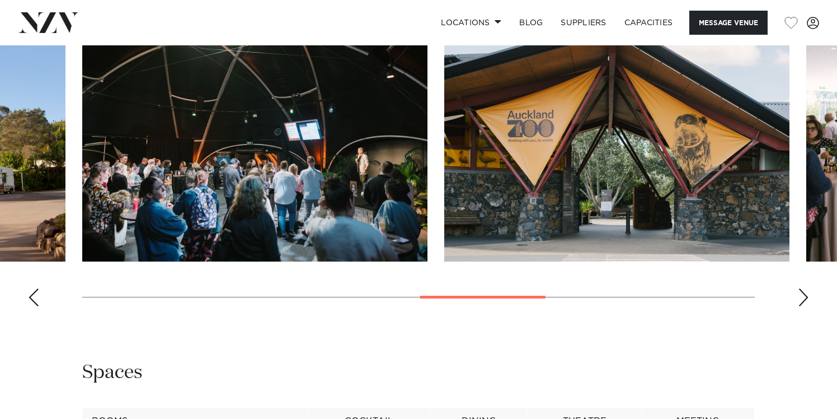
click at [803, 298] on div "Next slide" at bounding box center [803, 297] width 11 height 18
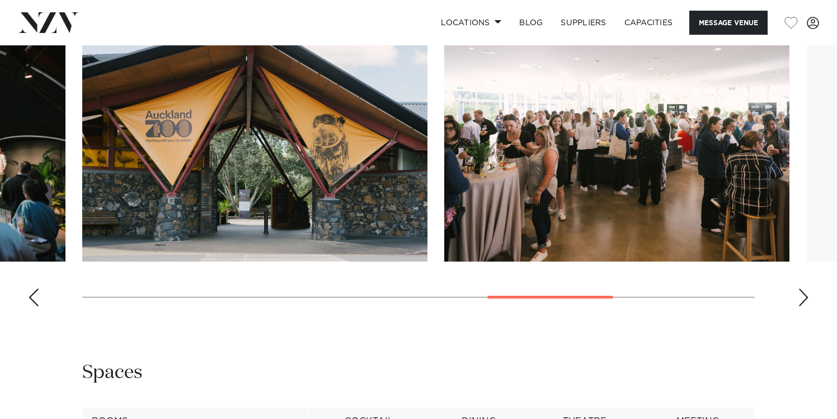
click at [803, 298] on div "Next slide" at bounding box center [803, 297] width 11 height 18
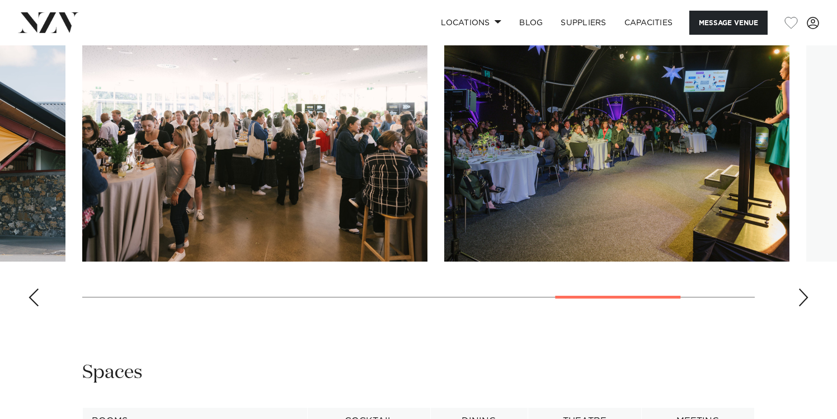
click at [803, 298] on div "Next slide" at bounding box center [803, 297] width 11 height 18
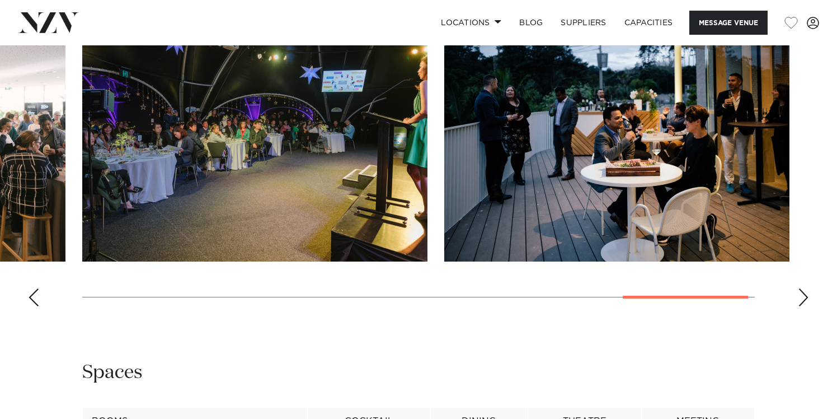
click at [803, 298] on div "Next slide" at bounding box center [803, 297] width 11 height 18
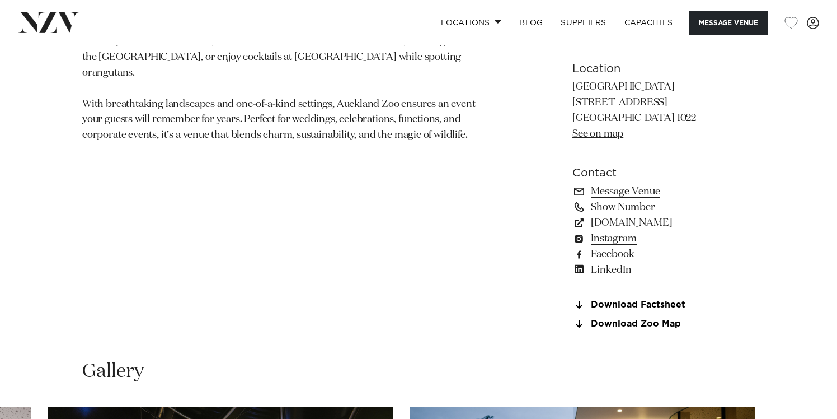
scroll to position [741, 0]
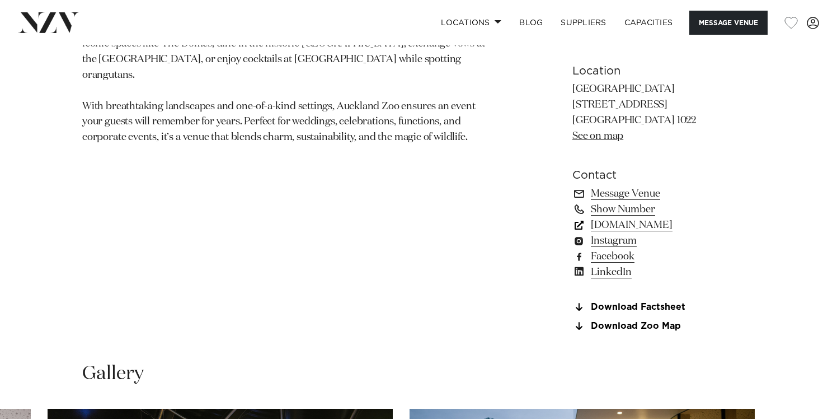
click at [657, 226] on link "[DOMAIN_NAME]" at bounding box center [664, 225] width 182 height 16
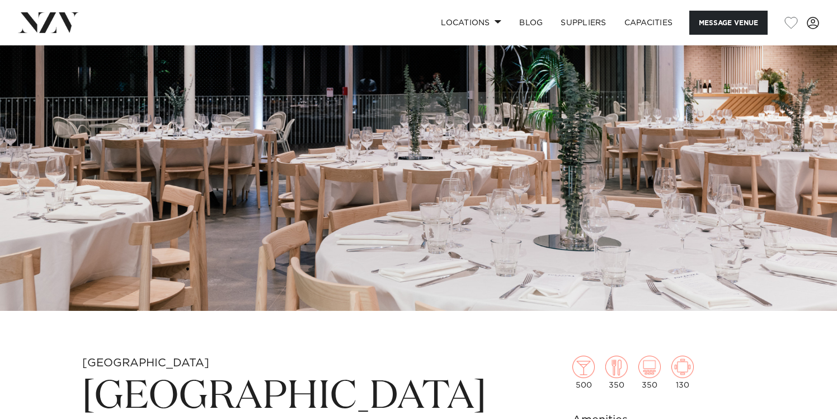
scroll to position [0, 0]
